Goal: Subscribe to service/newsletter

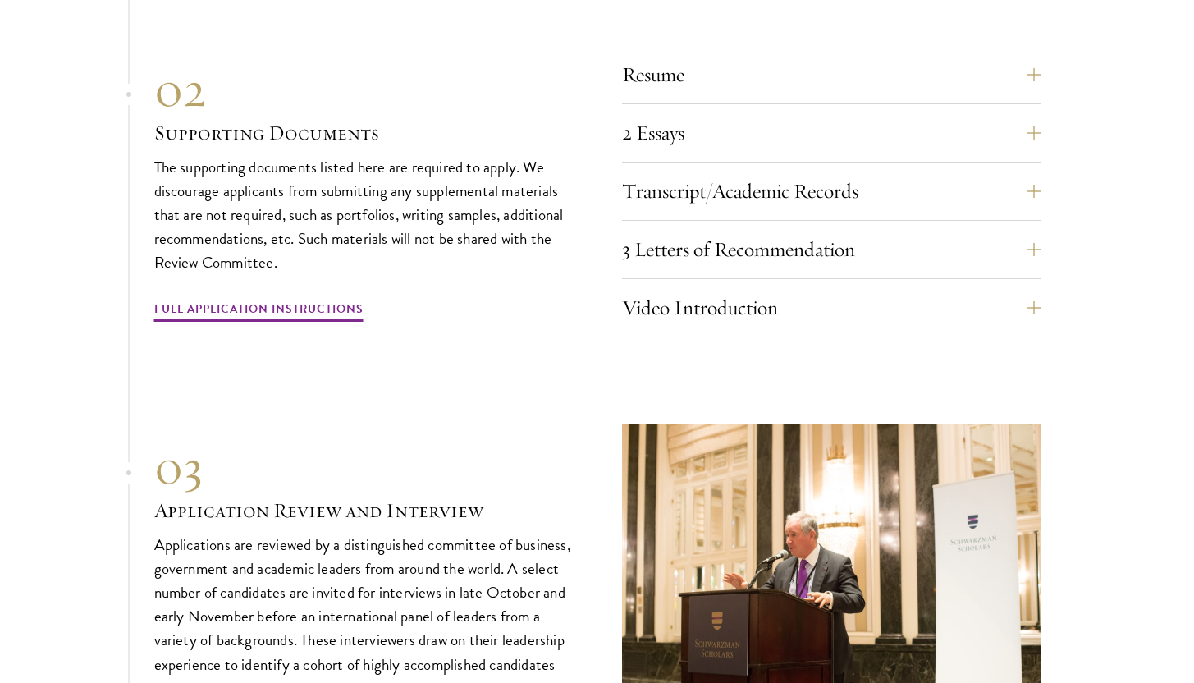
scroll to position [5215, 0]
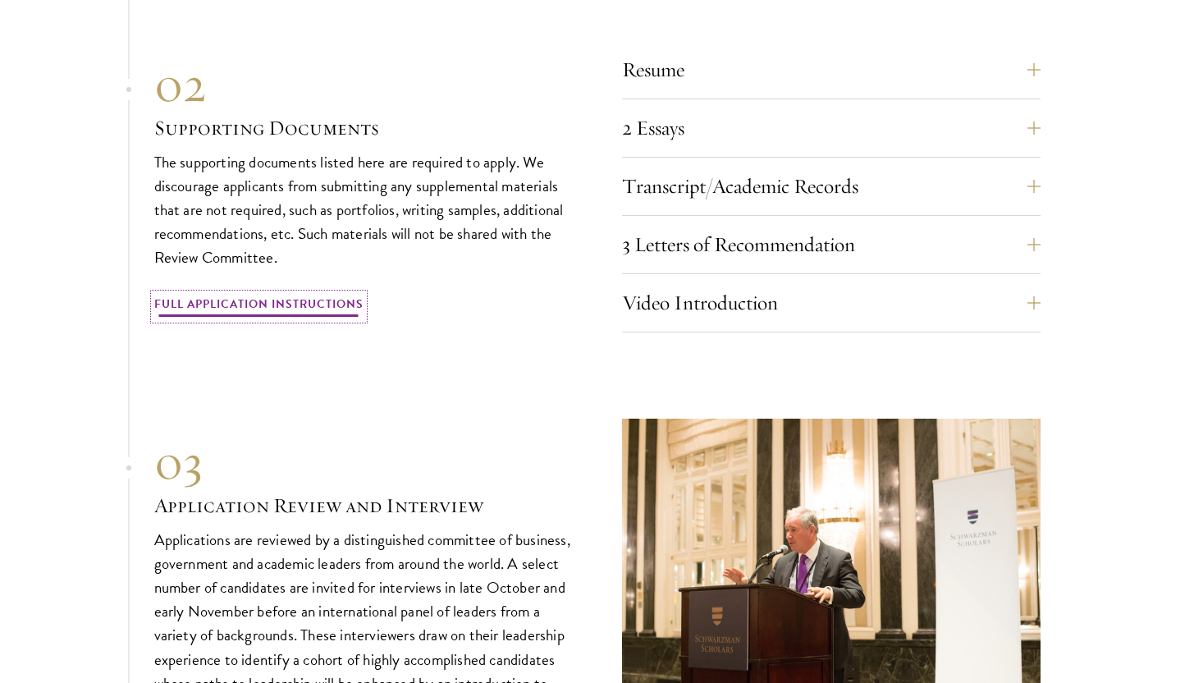
click at [326, 294] on link "Full Application Instructions" at bounding box center [258, 306] width 209 height 25
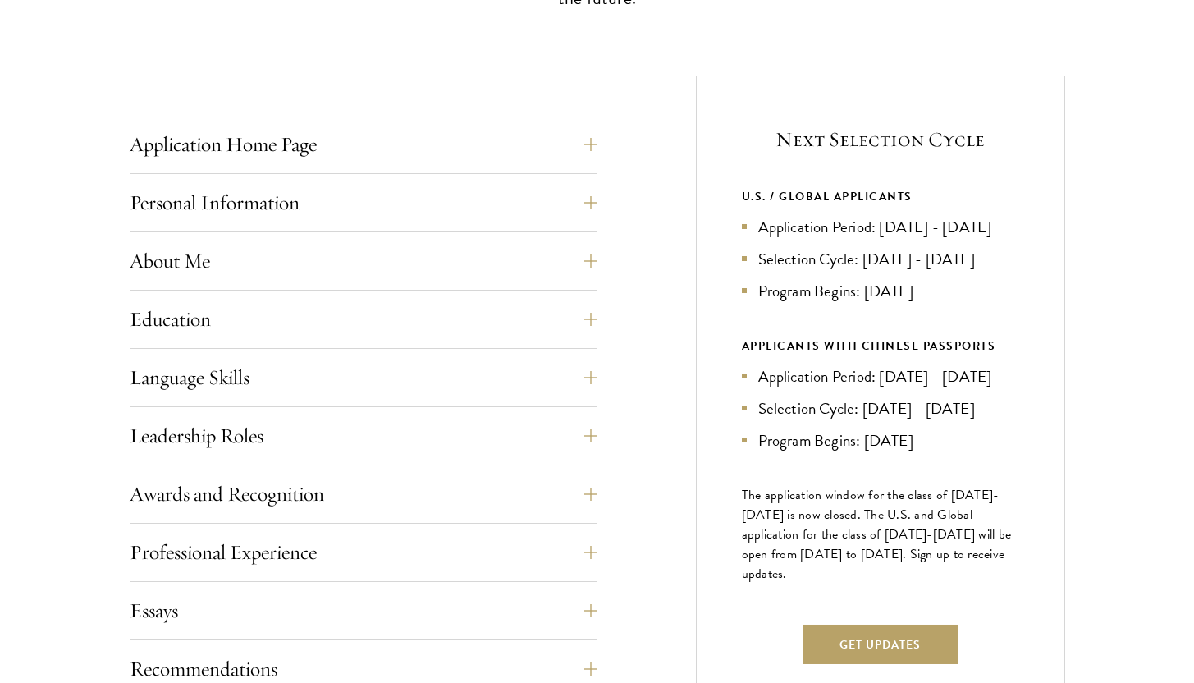
scroll to position [570, 0]
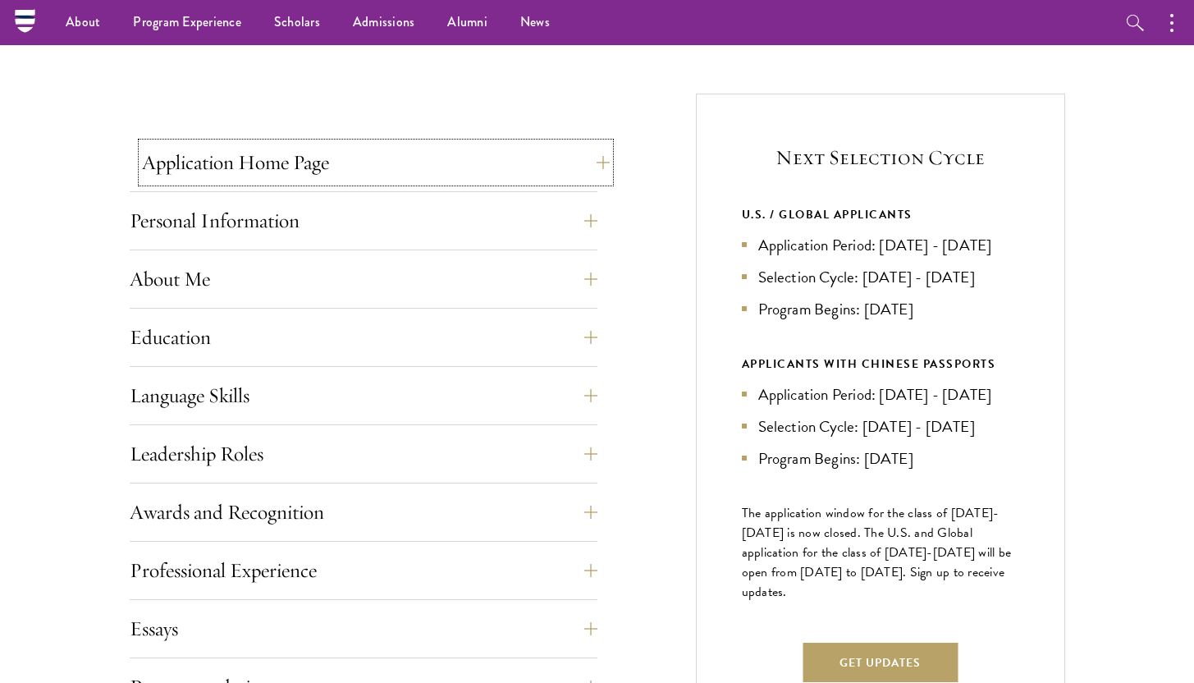
click at [592, 158] on button "Application Home Page" at bounding box center [376, 162] width 468 height 39
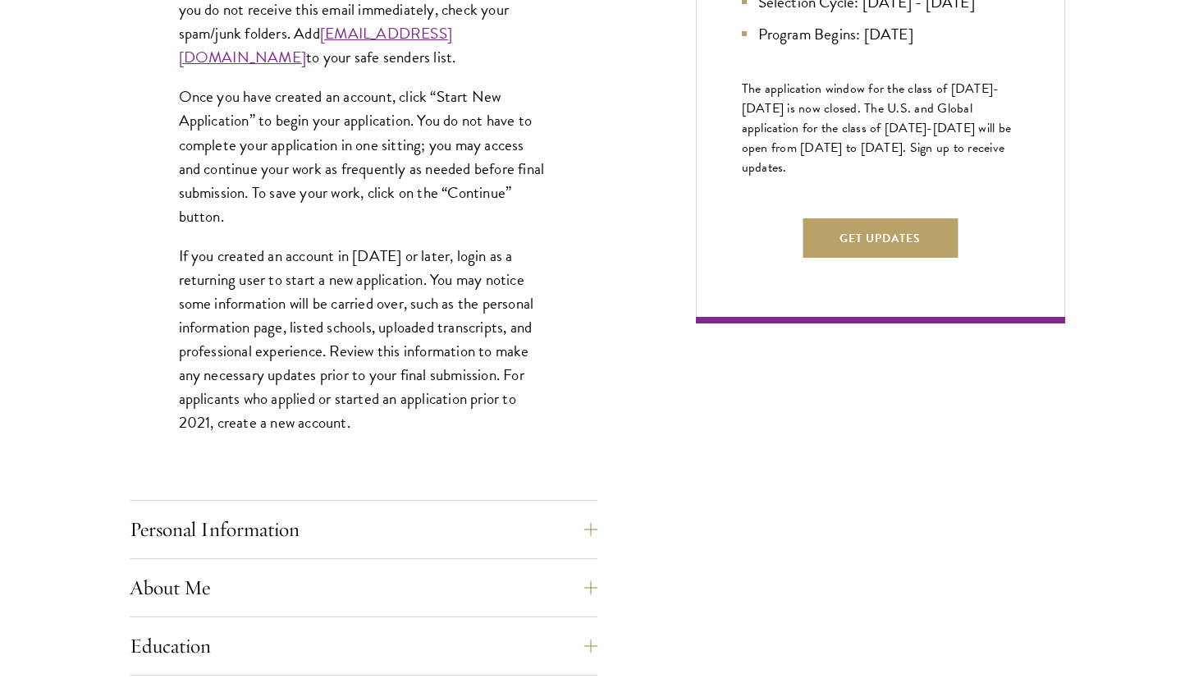
scroll to position [997, 0]
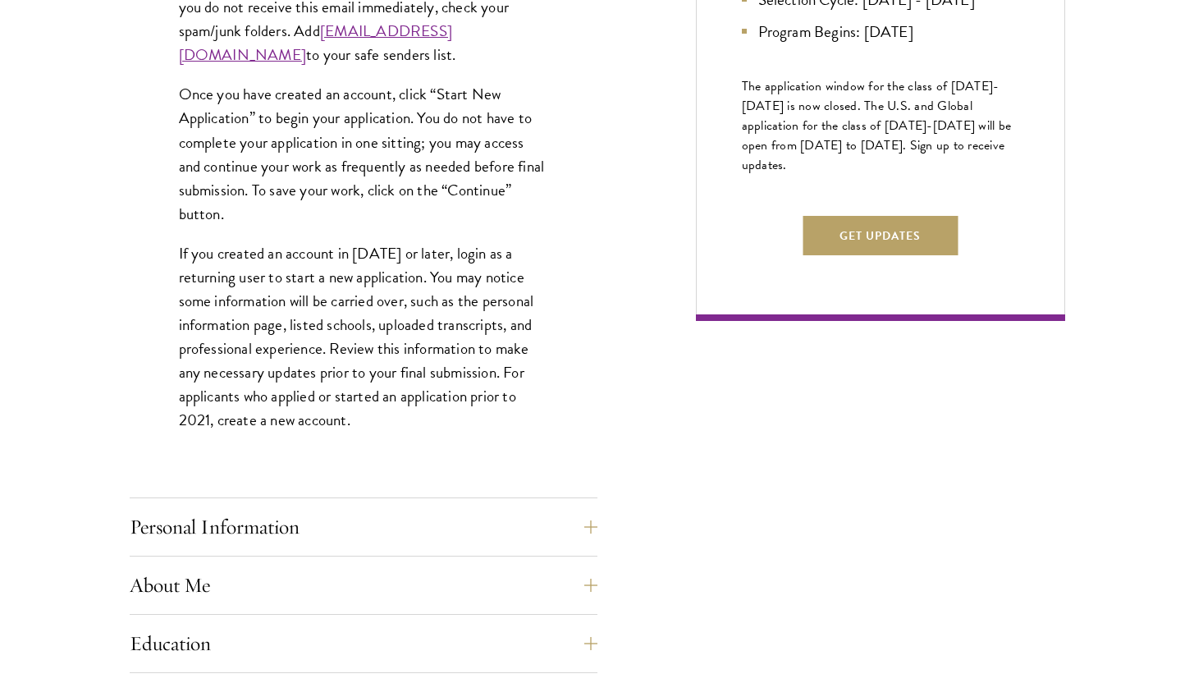
click at [362, 288] on p "If you created an account in [DATE] or later, login as a returning user to star…" at bounding box center [363, 336] width 369 height 191
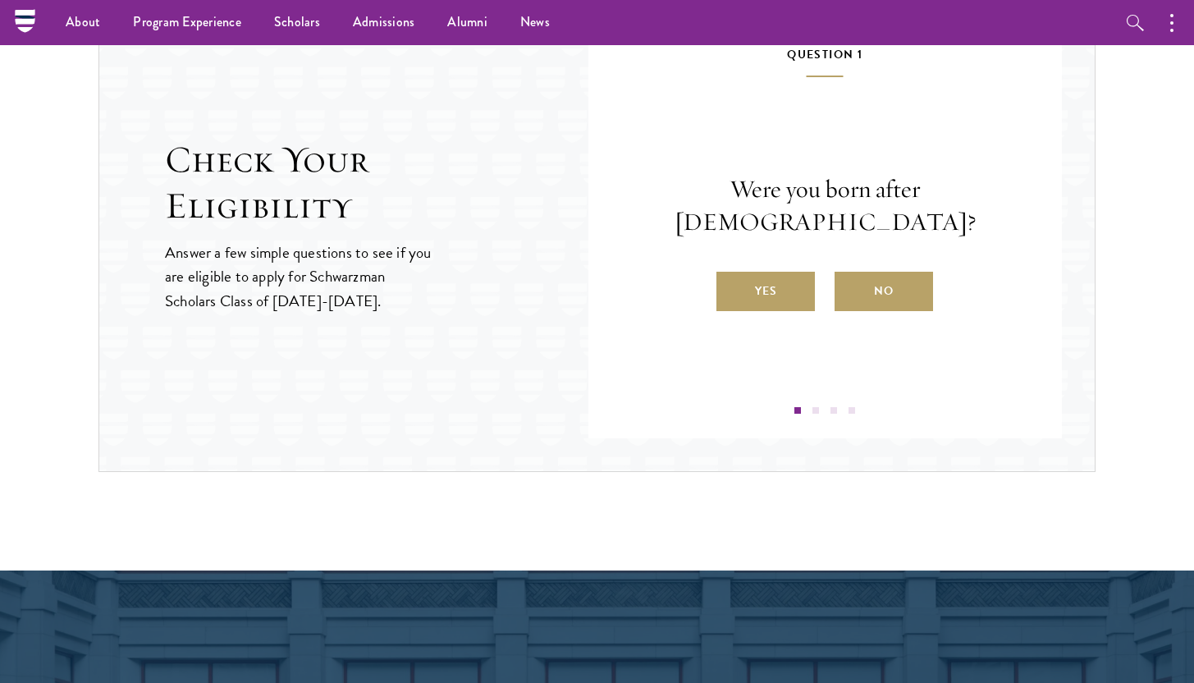
scroll to position [2485, 0]
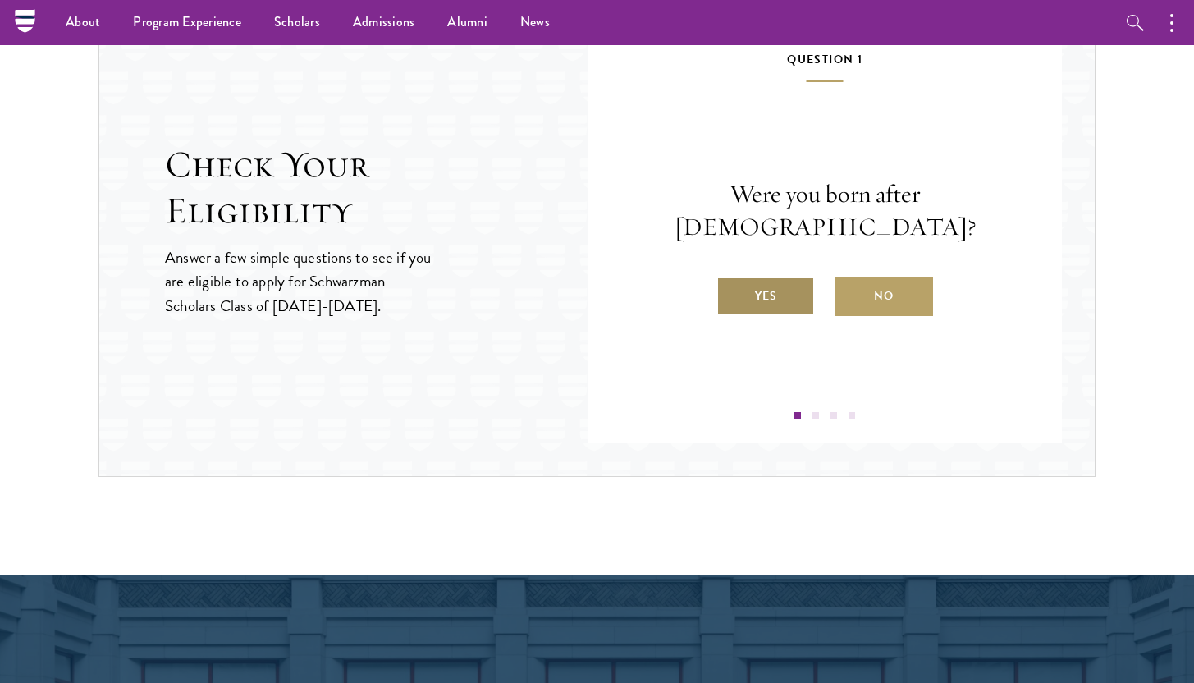
click at [771, 277] on label "Yes" at bounding box center [765, 296] width 98 height 39
click at [731, 278] on input "Yes" at bounding box center [723, 285] width 15 height 15
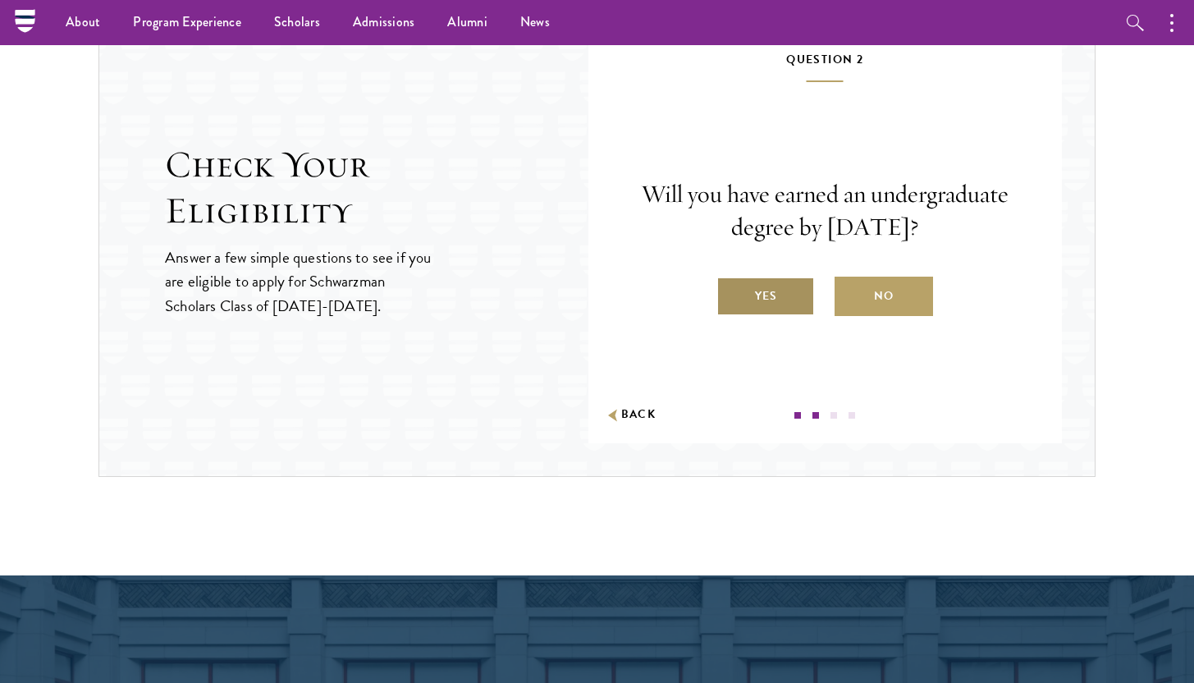
click at [758, 299] on label "Yes" at bounding box center [765, 296] width 98 height 39
click at [731, 293] on input "Yes" at bounding box center [723, 285] width 15 height 15
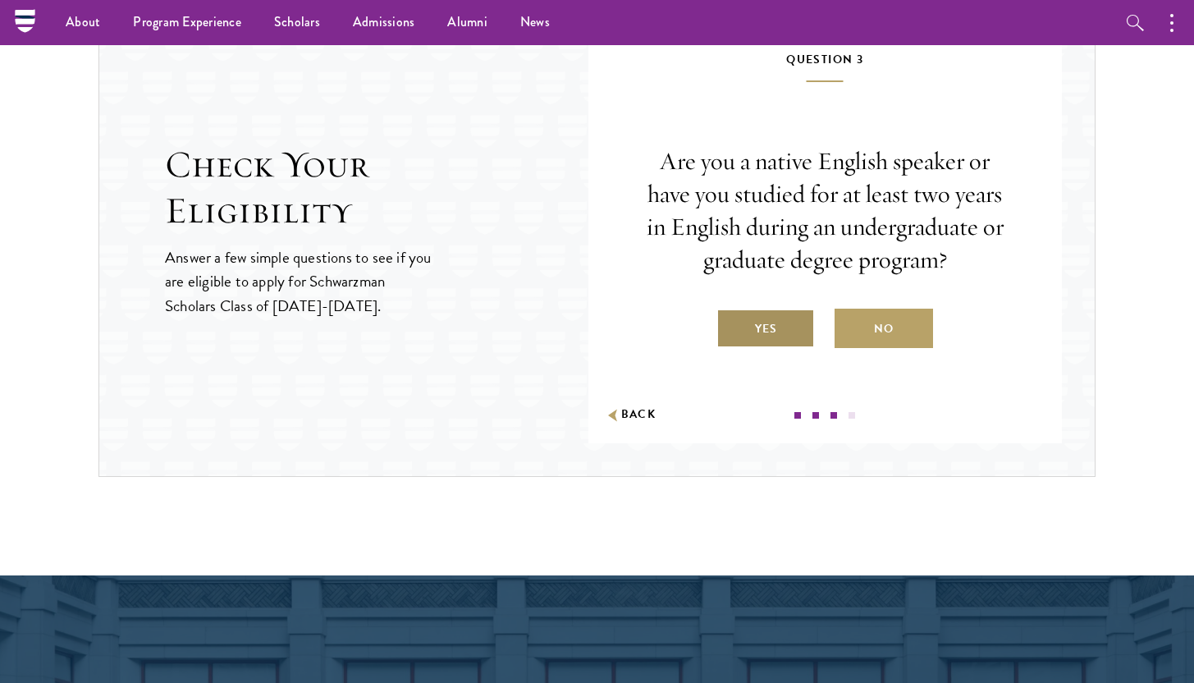
click at [760, 332] on label "Yes" at bounding box center [765, 328] width 98 height 39
click at [731, 326] on input "Yes" at bounding box center [723, 318] width 15 height 15
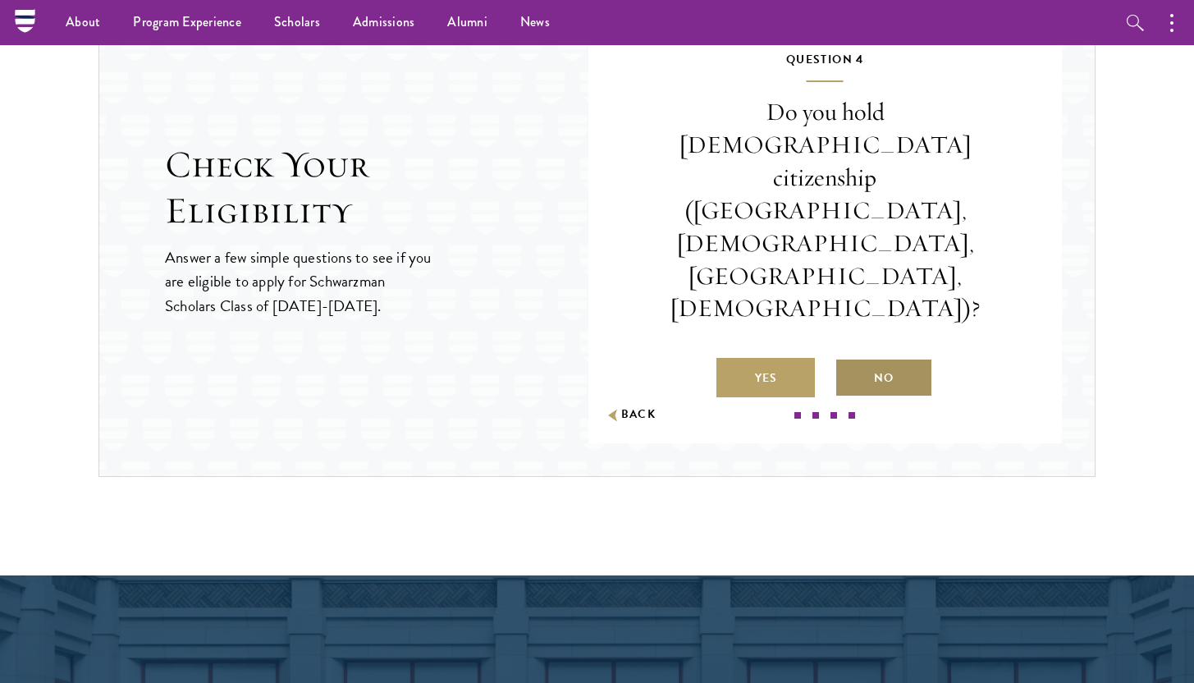
click at [863, 358] on label "No" at bounding box center [884, 377] width 98 height 39
click at [849, 360] on input "No" at bounding box center [842, 367] width 15 height 15
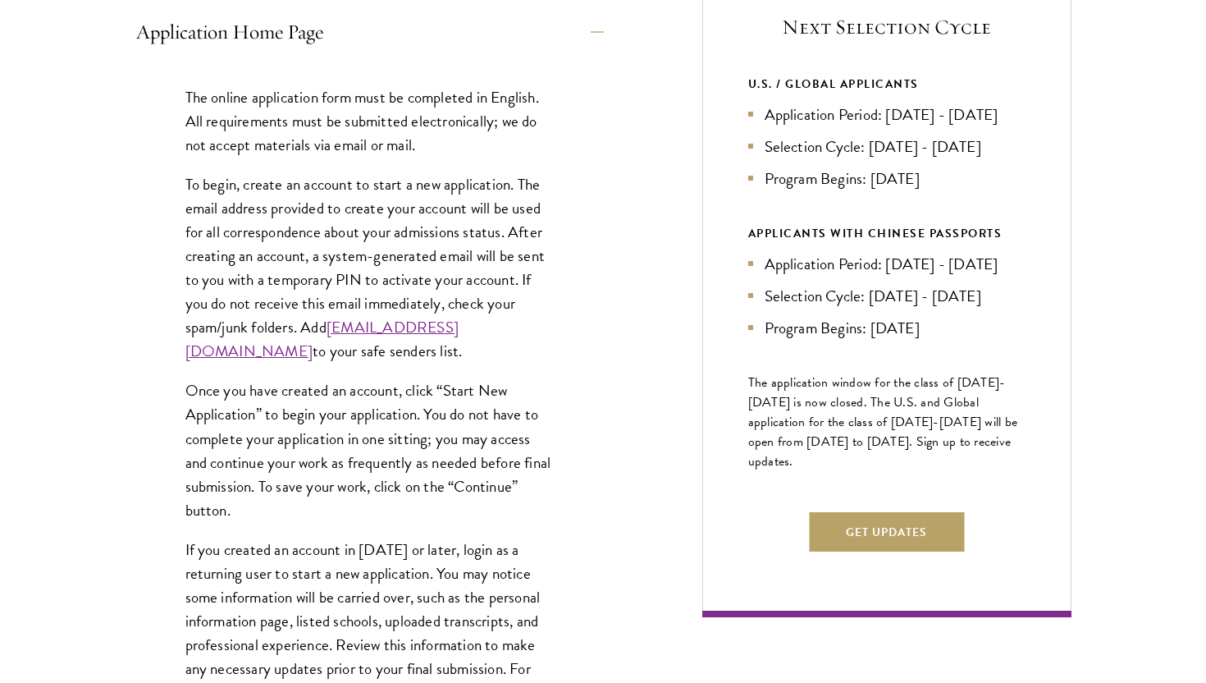
scroll to position [703, 0]
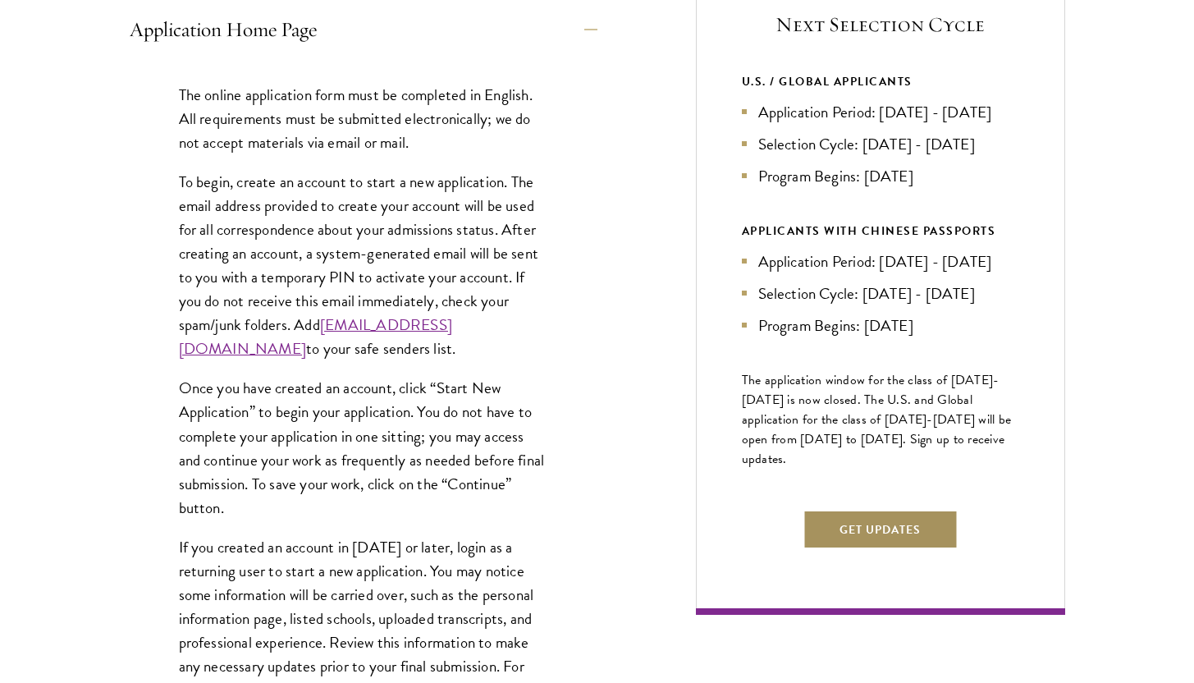
click at [844, 549] on button "Get Updates" at bounding box center [880, 529] width 155 height 39
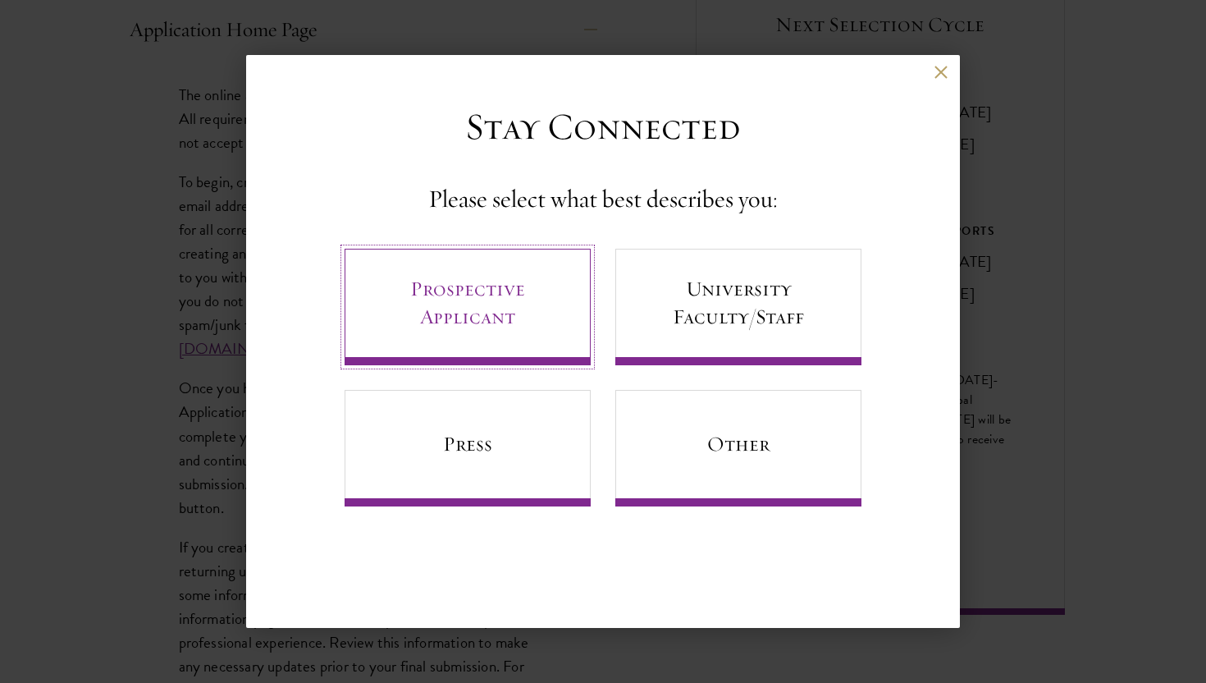
click at [479, 296] on link "Prospective Applicant" at bounding box center [468, 307] width 246 height 117
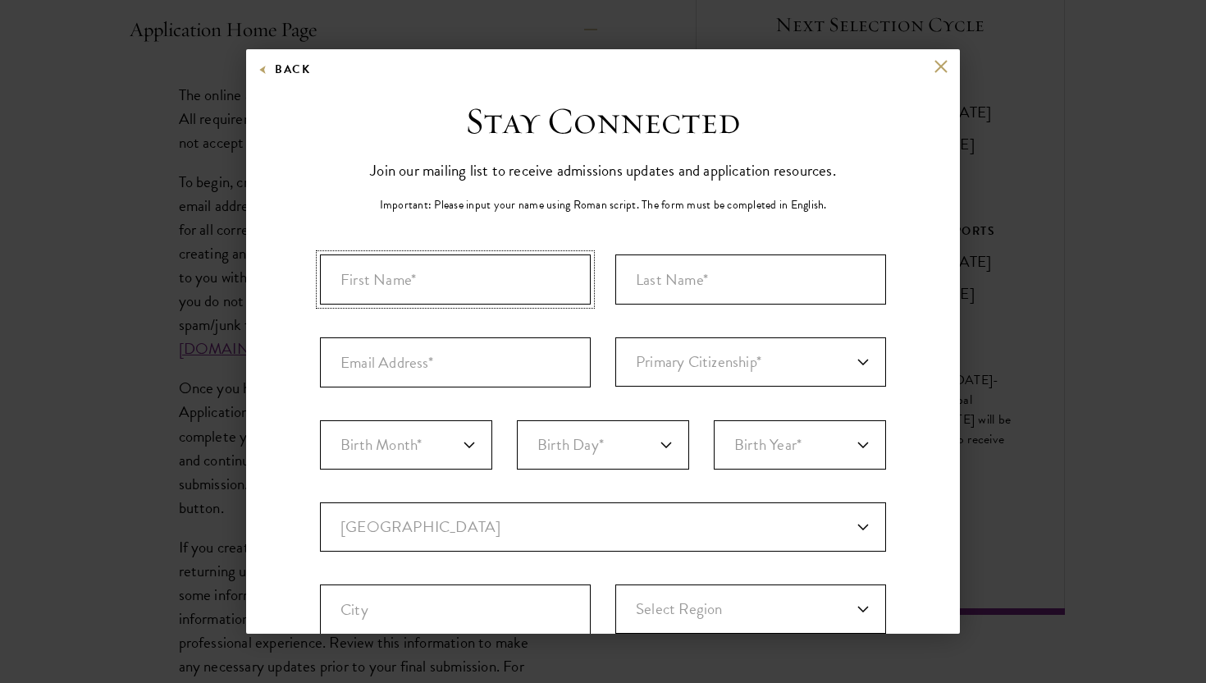
click at [454, 276] on input "First Name*" at bounding box center [455, 279] width 271 height 50
type input "Kateryna"
type input "[PERSON_NAME]"
type input "[PERSON_NAME][EMAIL_ADDRESS][DOMAIN_NAME]"
select select "UP"
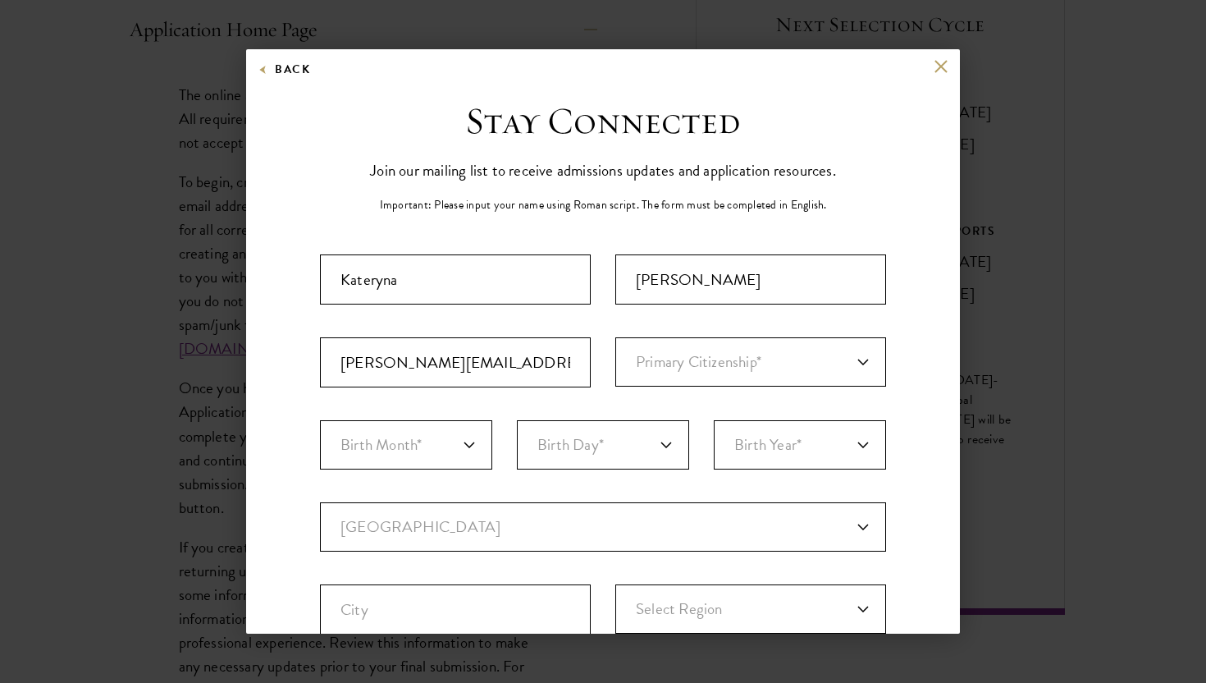
type input "[GEOGRAPHIC_DATA]"
select select
click at [460, 367] on input "[PERSON_NAME][EMAIL_ADDRESS][DOMAIN_NAME]" at bounding box center [455, 362] width 271 height 50
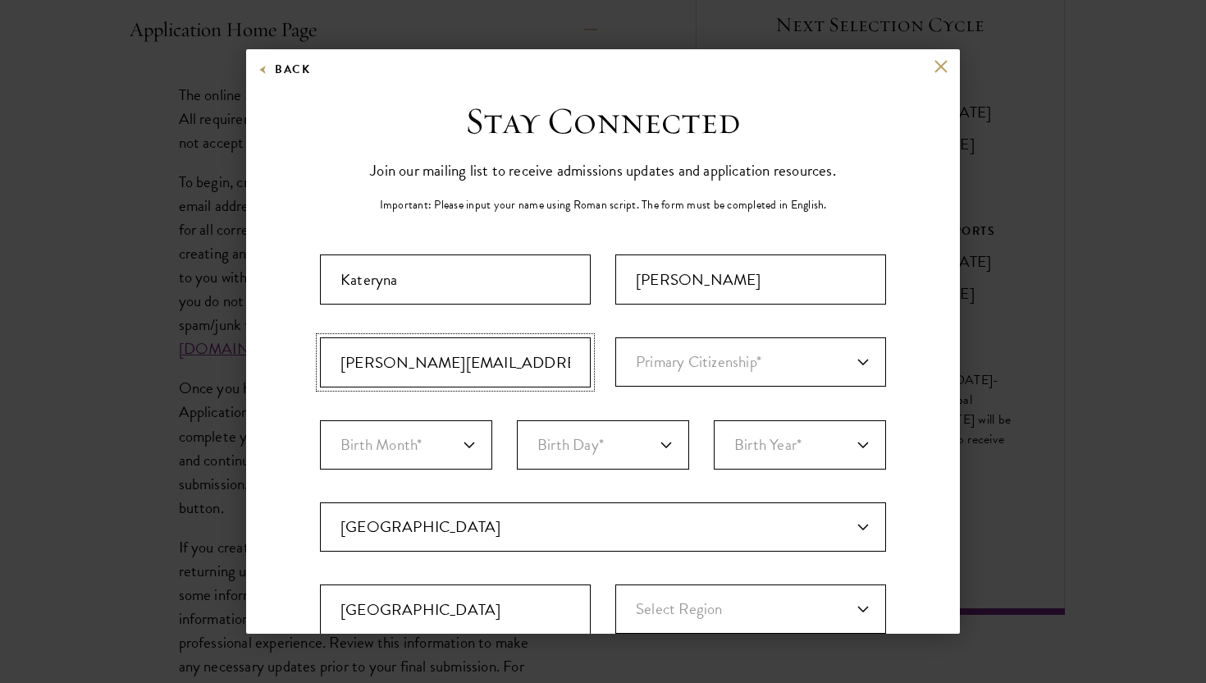
type input "[EMAIL_ADDRESS][DOMAIN_NAME]"
click at [676, 374] on select "Primary Citizenship* [GEOGRAPHIC_DATA] [DEMOGRAPHIC_DATA] [DEMOGRAPHIC_DATA] [D…" at bounding box center [751, 361] width 271 height 49
select select "UP"
click at [616, 337] on select "Primary Citizenship* [GEOGRAPHIC_DATA] [DEMOGRAPHIC_DATA] [DEMOGRAPHIC_DATA] [D…" at bounding box center [751, 361] width 271 height 49
click at [407, 442] on select "Birth Month* January February March April May June July August September Octobe…" at bounding box center [406, 444] width 172 height 49
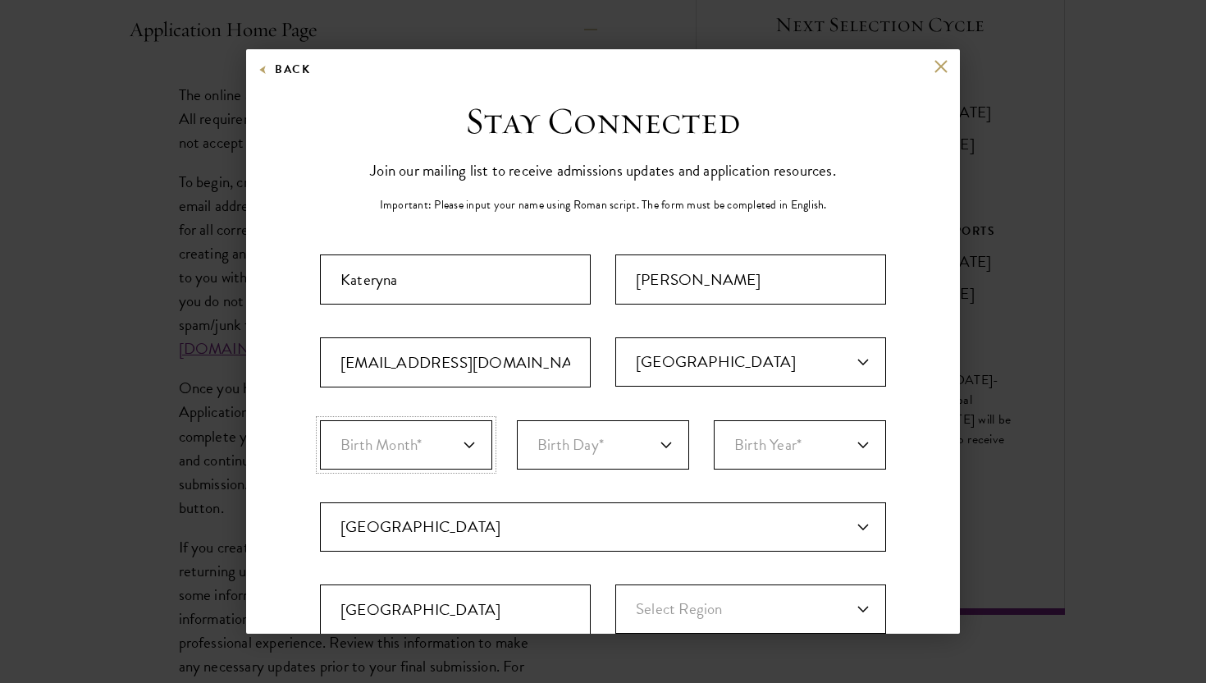
select select "04"
click at [320, 420] on select "Birth Month* January February March April May June July August September Octobe…" at bounding box center [406, 444] width 172 height 49
click at [543, 455] on select "Birth Day* 1 2 3 4 5 6 7 8 9 10 11 12 13 14 15 16 17 18 19 20 21 22 23 24 25 26…" at bounding box center [603, 444] width 172 height 49
select select "06"
click at [517, 420] on select "Birth Day* 1 2 3 4 5 6 7 8 9 10 11 12 13 14 15 16 17 18 19 20 21 22 23 24 25 26…" at bounding box center [603, 444] width 172 height 49
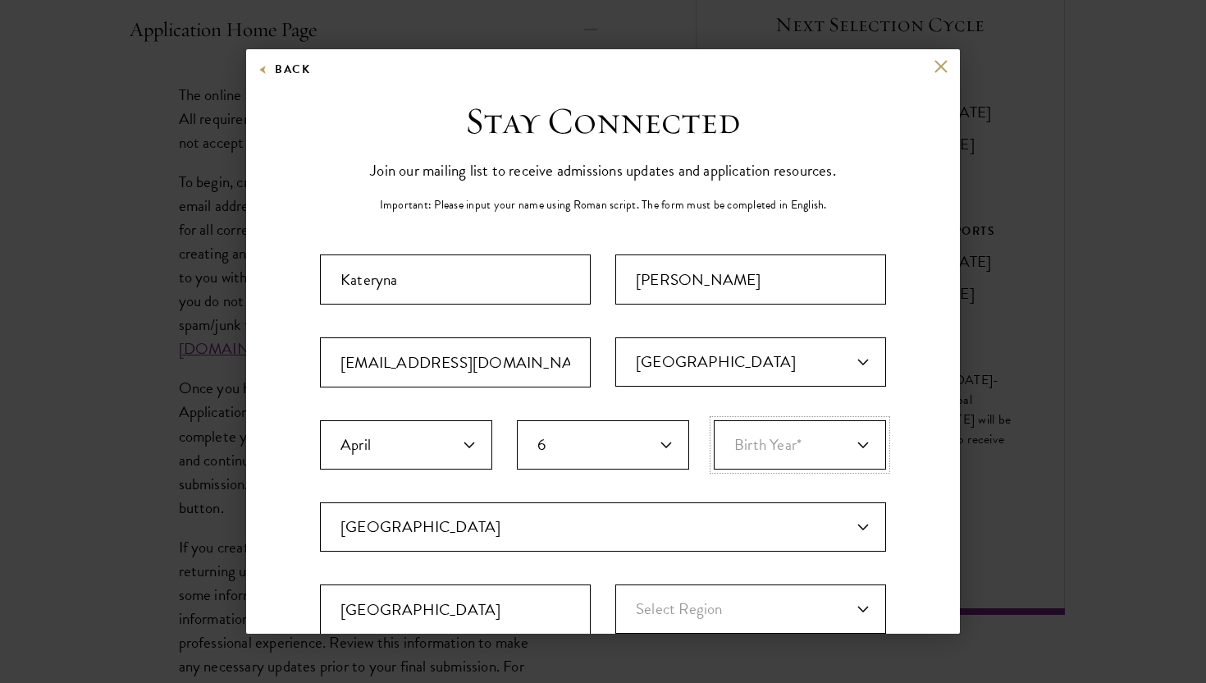
click at [767, 443] on select "Birth Year* [DEMOGRAPHIC_DATA] [DEMOGRAPHIC_DATA] [DEMOGRAPHIC_DATA] [DEMOGRAPH…" at bounding box center [800, 444] width 172 height 49
select select "2001"
click at [714, 420] on select "Birth Year* [DEMOGRAPHIC_DATA] [DEMOGRAPHIC_DATA] [DEMOGRAPHIC_DATA] [DEMOGRAPH…" at bounding box center [800, 444] width 172 height 49
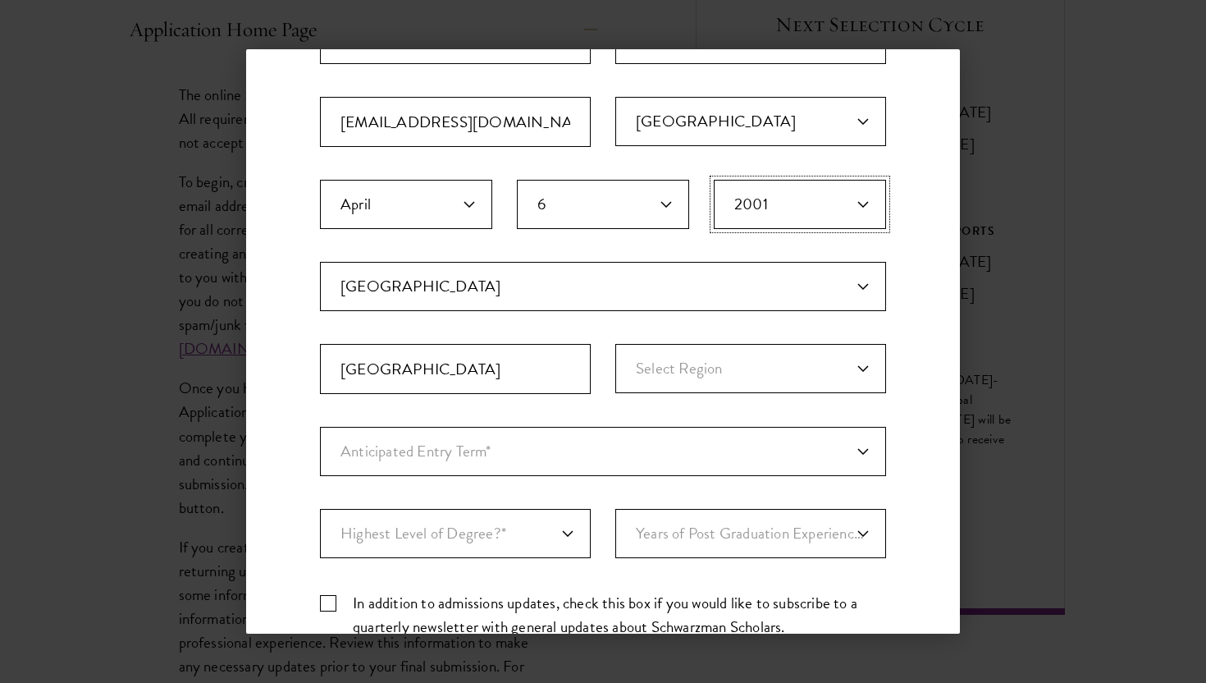
scroll to position [295, 0]
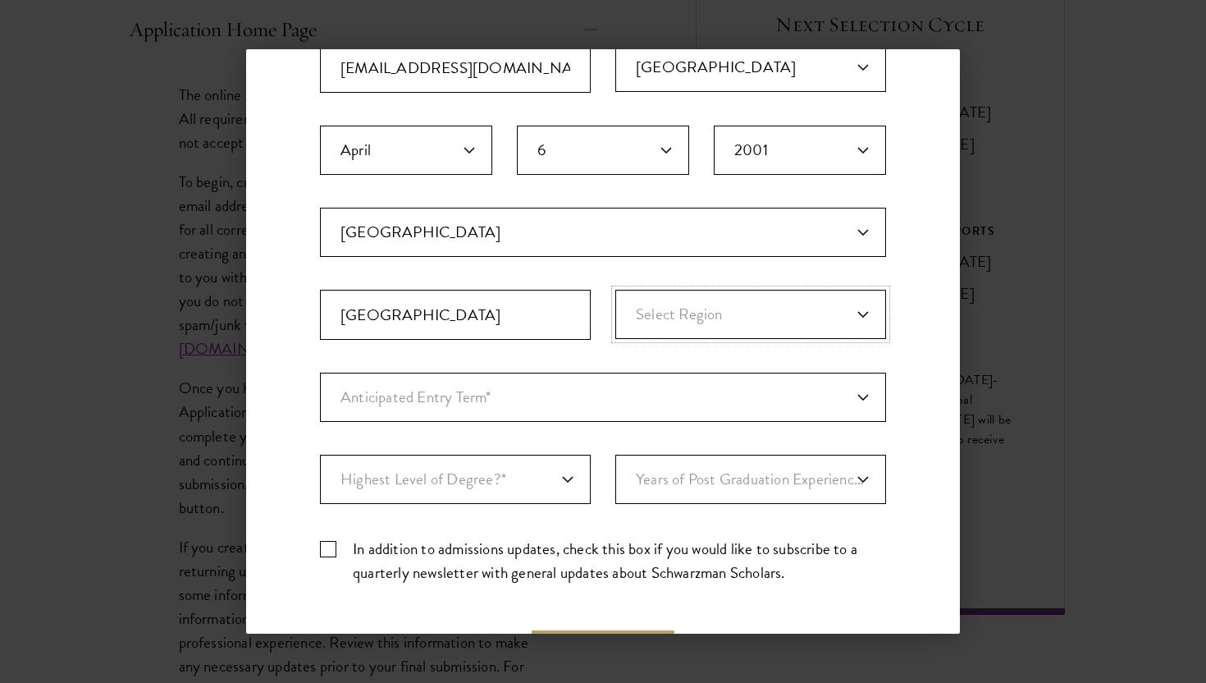
click at [763, 330] on select "Select Region Cherkashchyna [GEOGRAPHIC_DATA] [GEOGRAPHIC_DATA] [GEOGRAPHIC_DAT…" at bounding box center [751, 314] width 271 height 49
select select "Odeshchyna"
click at [616, 290] on select "Select Region Cherkashchyna [GEOGRAPHIC_DATA] [GEOGRAPHIC_DATA] [GEOGRAPHIC_DAT…" at bounding box center [751, 314] width 271 height 49
click at [458, 396] on select "Anticipated Entry Term* [DATE] (Application opens [DATE]) Just Exploring" at bounding box center [603, 397] width 566 height 49
select select "e64b8ab3-eabb-4867-96d5-7e6b4840665f"
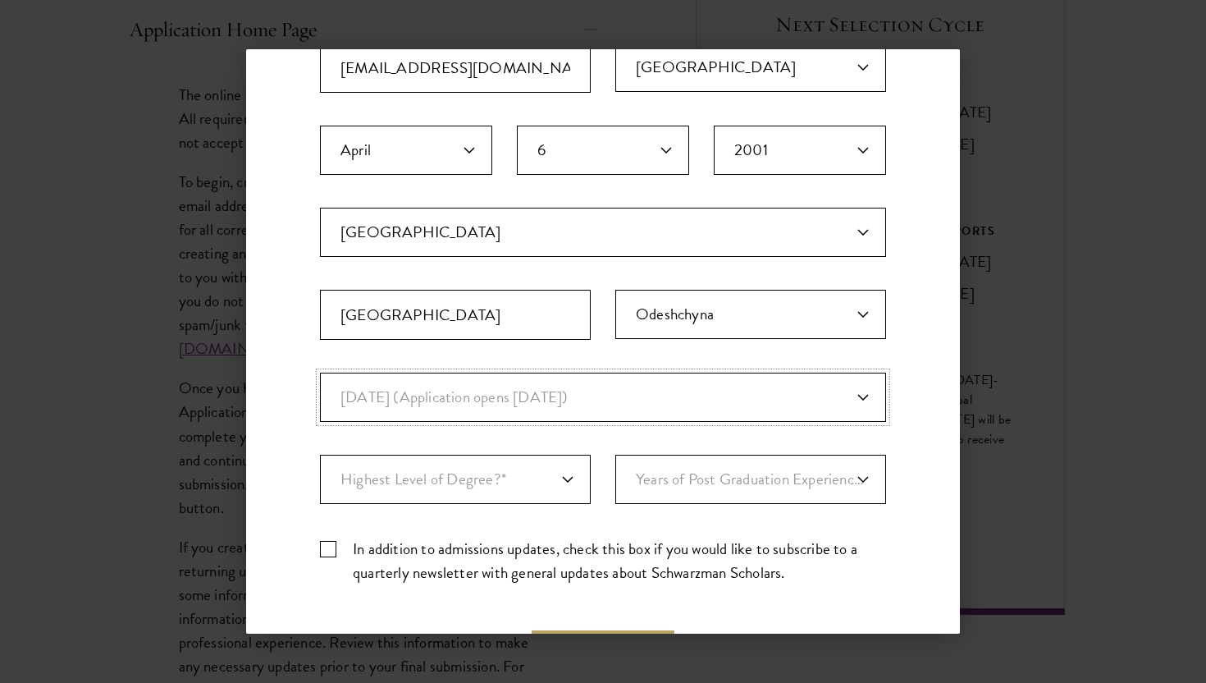
click at [320, 373] on select "Anticipated Entry Term* [DATE] (Application opens [DATE]) Just Exploring" at bounding box center [603, 397] width 566 height 49
click at [443, 481] on select "Highest Level of Degree?* PHD Bachelor's Master's Current Undergraduate Student" at bounding box center [455, 479] width 271 height 49
select select "009547fe-3364-4351-8e81-63abea734008"
click at [320, 455] on select "Highest Level of Degree?* PHD Bachelor's Master's Current Undergraduate Student" at bounding box center [455, 479] width 271 height 49
click at [736, 484] on select "Years of Post Graduation Experience?* 1 2 3 4 5 6 7 8 9 10" at bounding box center [751, 479] width 271 height 49
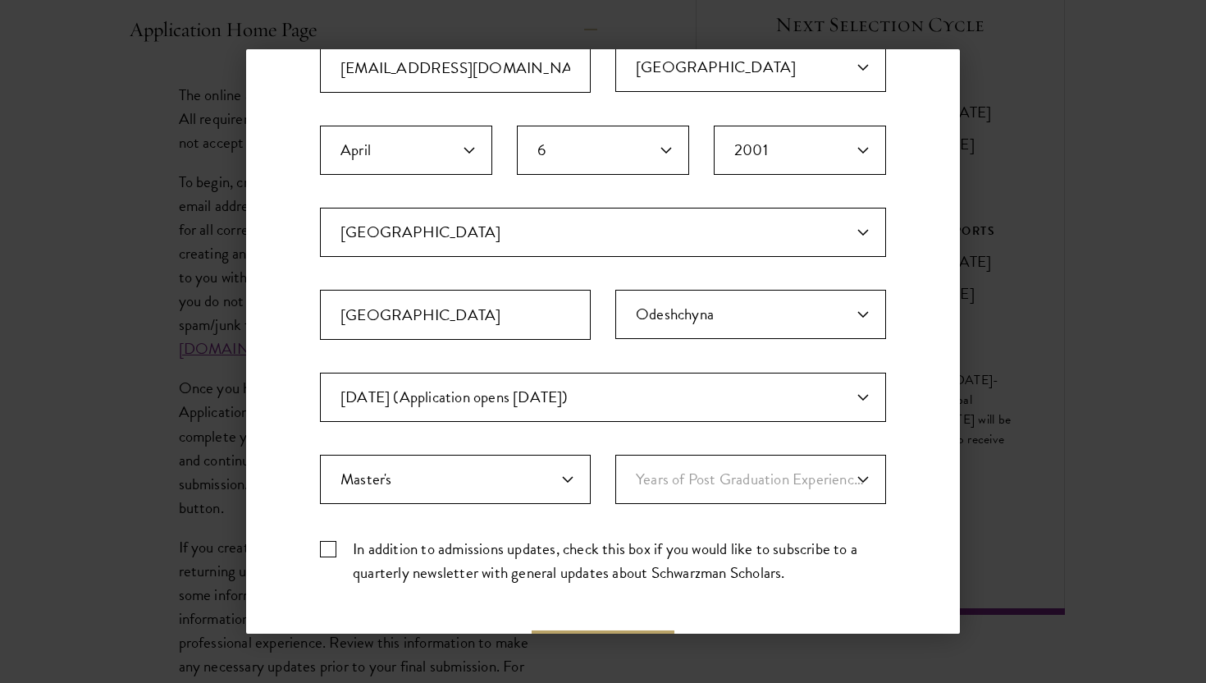
click at [326, 552] on label "In addition to admissions updates, check this box if you would like to subscrib…" at bounding box center [603, 561] width 566 height 48
click at [326, 547] on input "In addition to admissions updates, check this box if you would like to subscrib…" at bounding box center [603, 542] width 566 height 11
checkbox input "true"
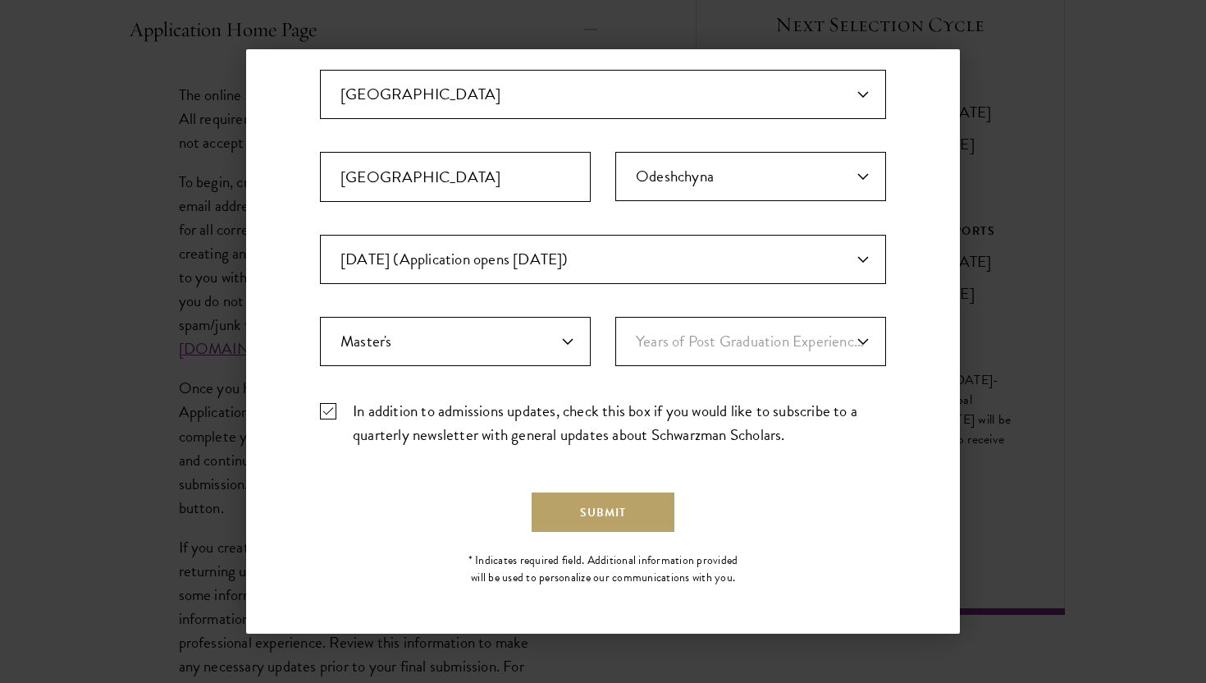
scroll to position [433, 0]
click at [566, 511] on button "Submit" at bounding box center [603, 511] width 143 height 39
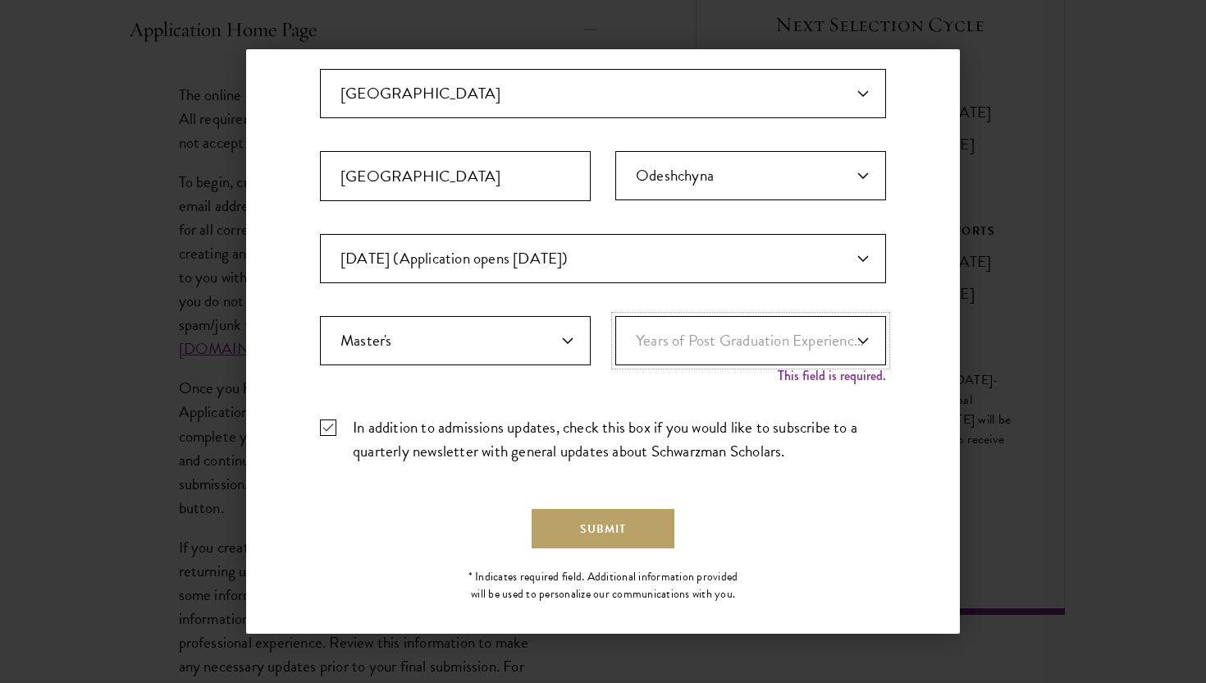
click at [639, 350] on select "Years of Post Graduation Experience?* 1 2 3 4 5 6 7 8 9 10" at bounding box center [751, 340] width 271 height 49
select select "1"
click at [616, 316] on select "Years of Post Graduation Experience?* 1 2 3 4 5 6 7 8 9 10" at bounding box center [751, 340] width 271 height 49
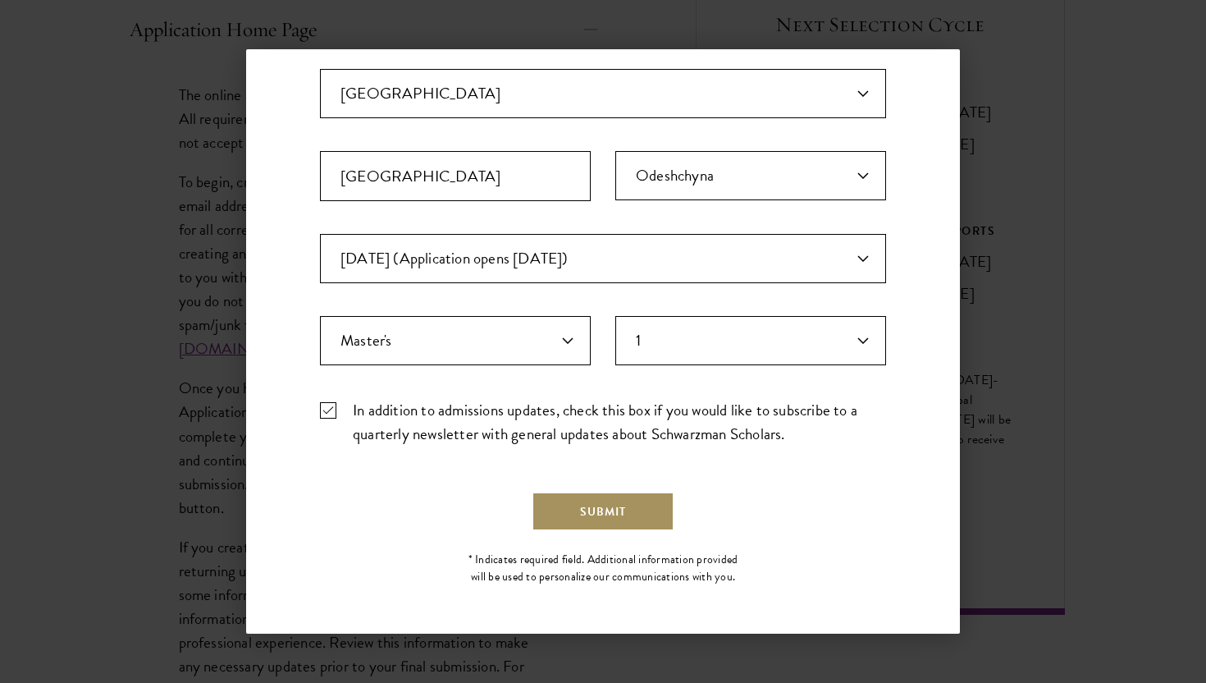
click at [611, 509] on button "Submit" at bounding box center [603, 511] width 143 height 39
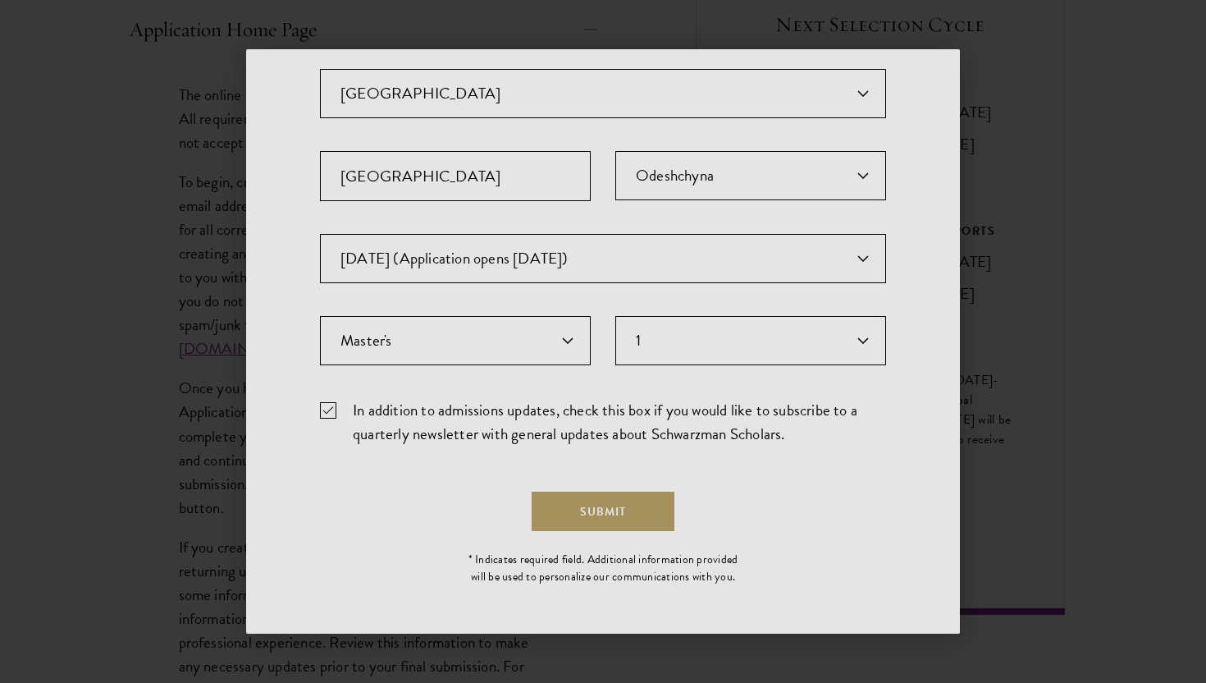
scroll to position [0, 0]
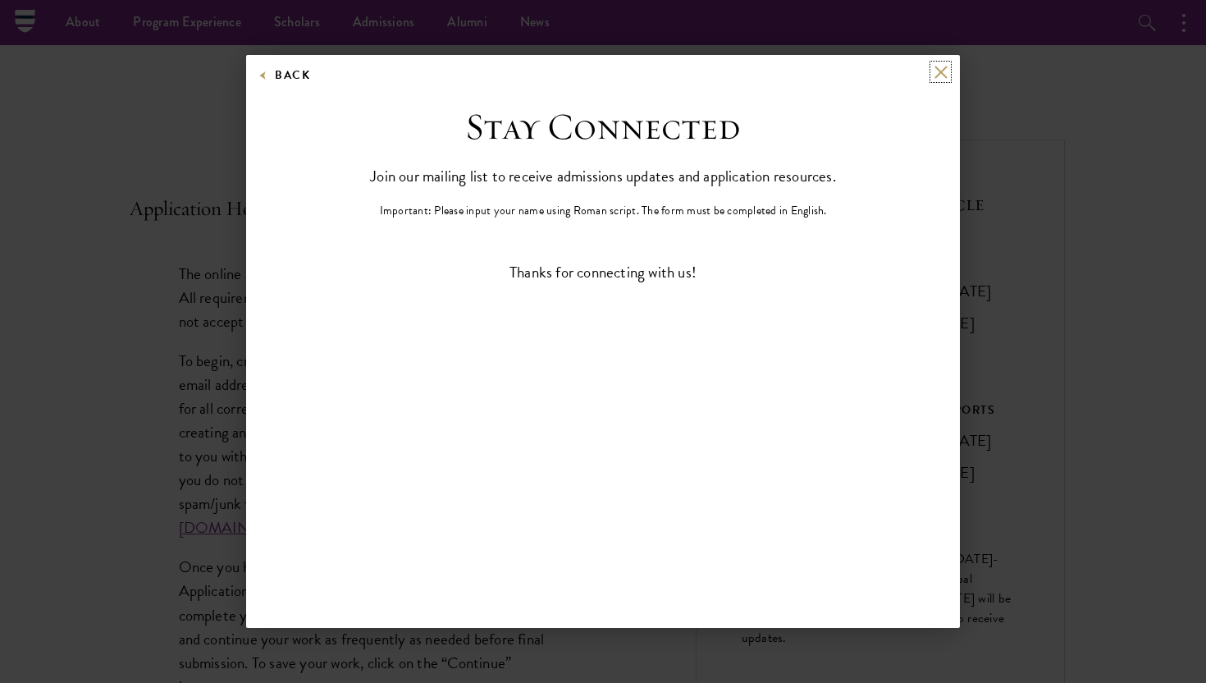
click at [940, 67] on button at bounding box center [941, 72] width 14 height 14
